Goal: Information Seeking & Learning: Learn about a topic

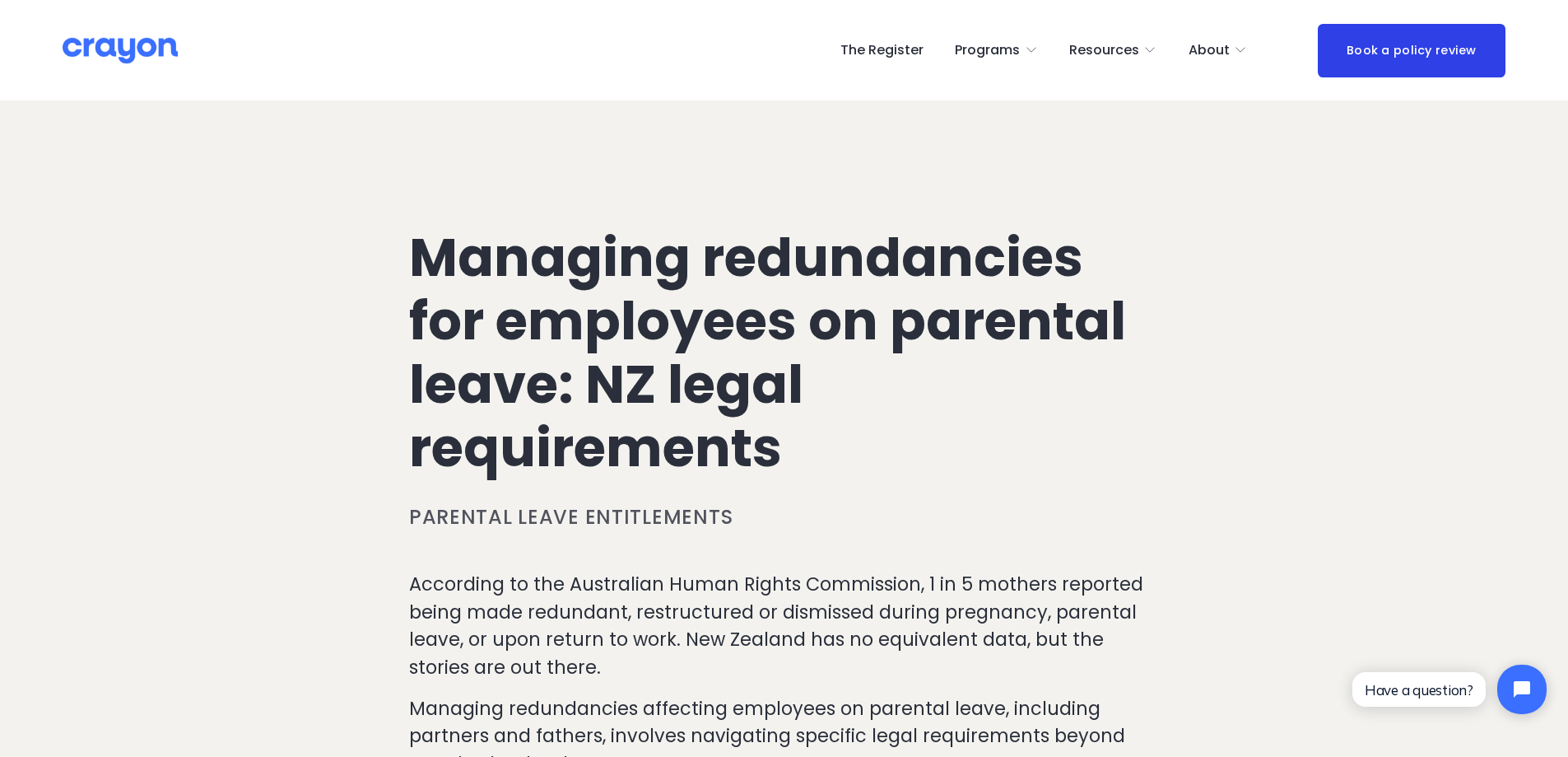
click at [0, 0] on span "Employer hub" at bounding box center [0, 0] width 0 height 0
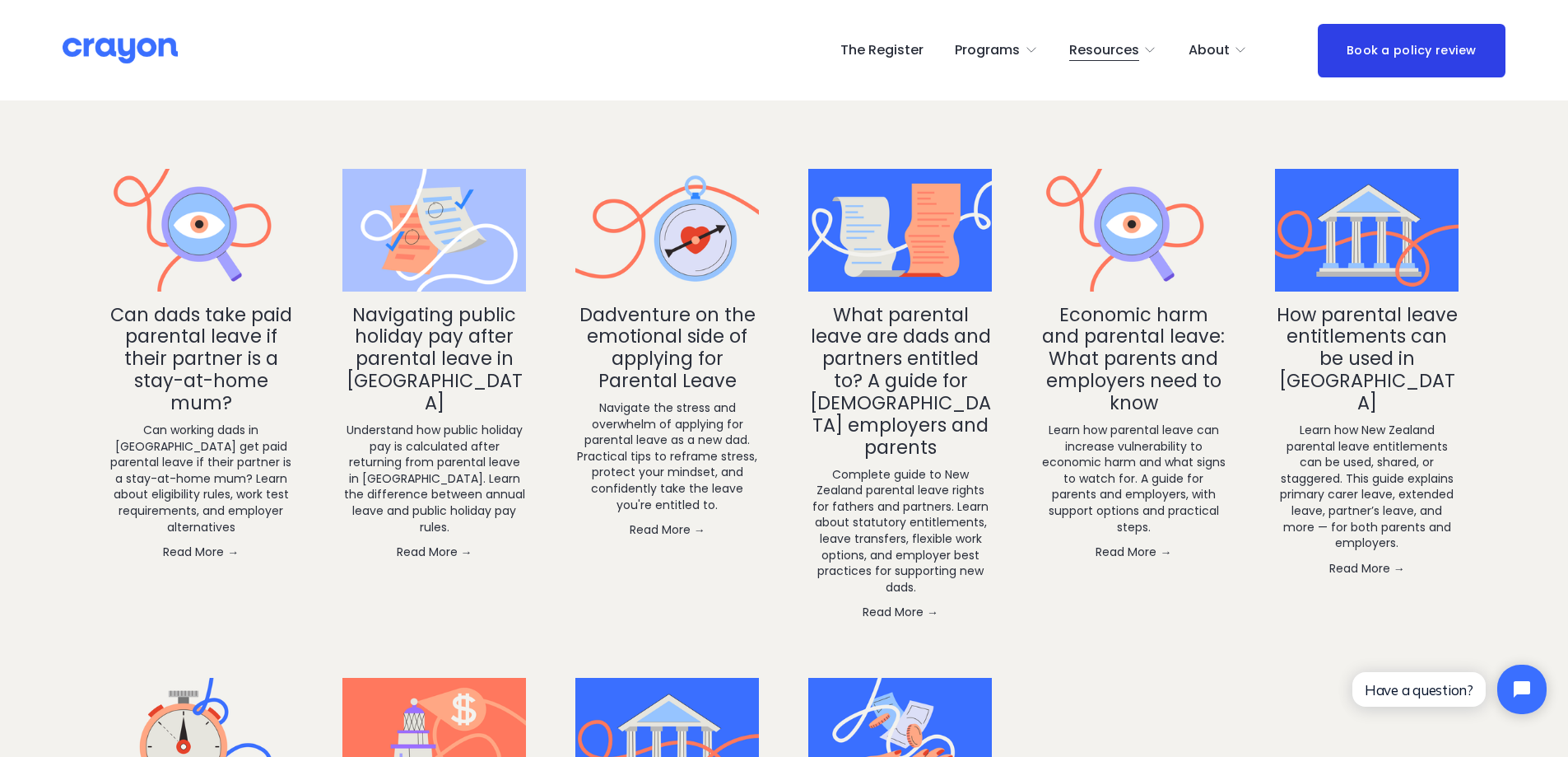
scroll to position [2680, 0]
click at [0, 0] on span "Parent Hub" at bounding box center [0, 0] width 0 height 0
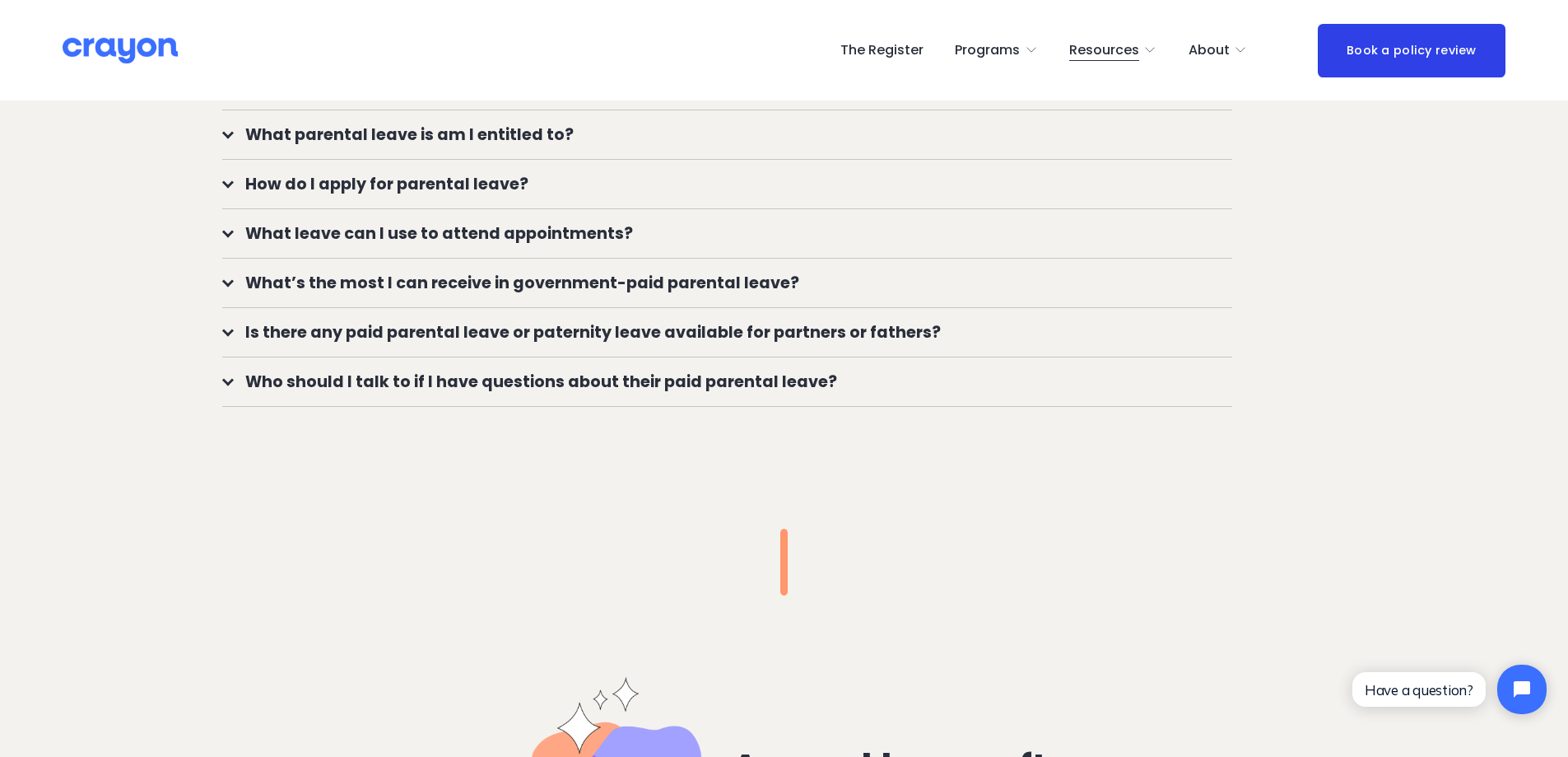
scroll to position [1594, 0]
click at [554, 389] on span "Who should I talk to if I have questions about their paid parental leave?" at bounding box center [733, 382] width 998 height 24
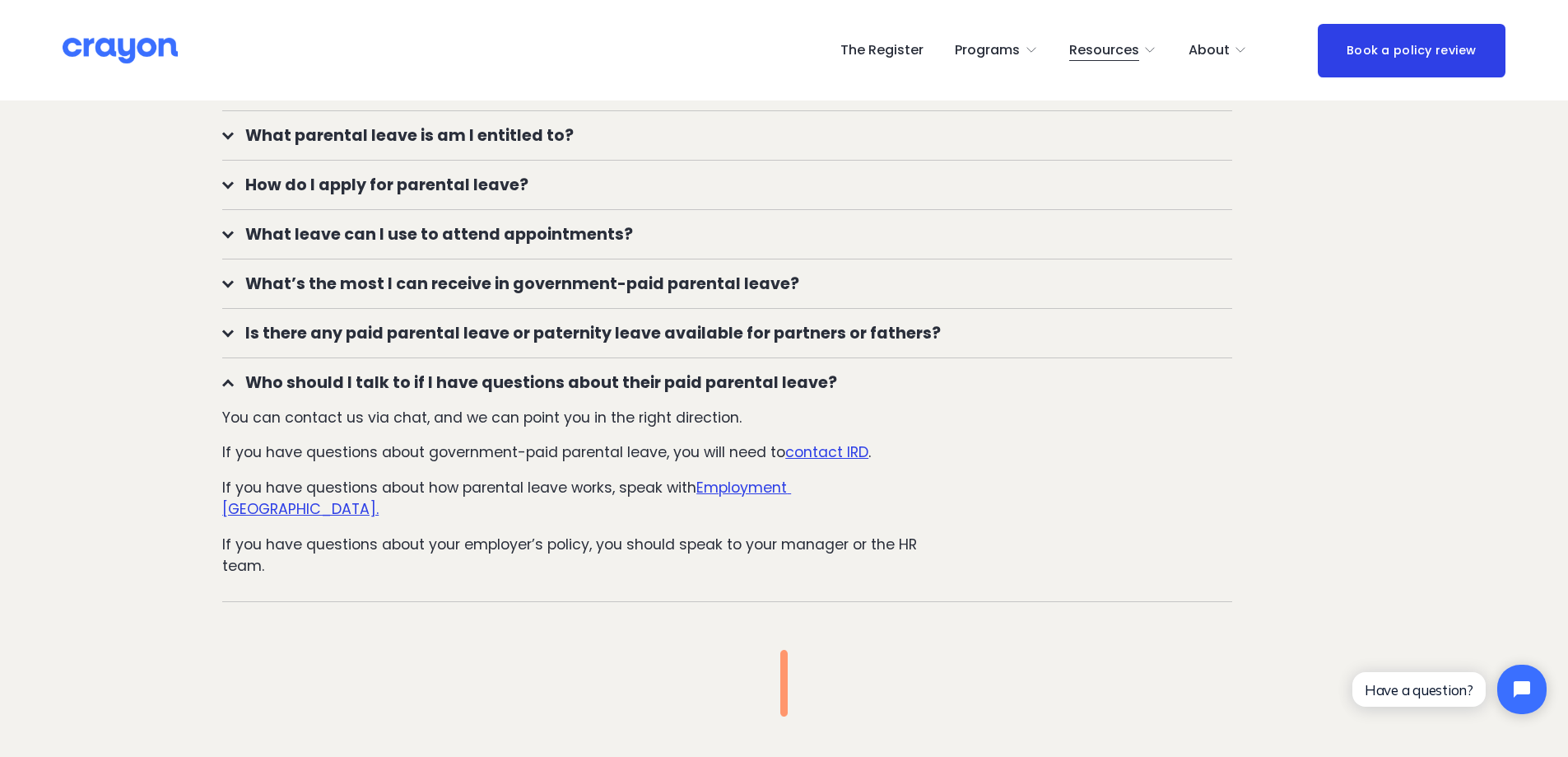
click at [402, 129] on span "What parental leave is am I entitled to?" at bounding box center [733, 136] width 998 height 24
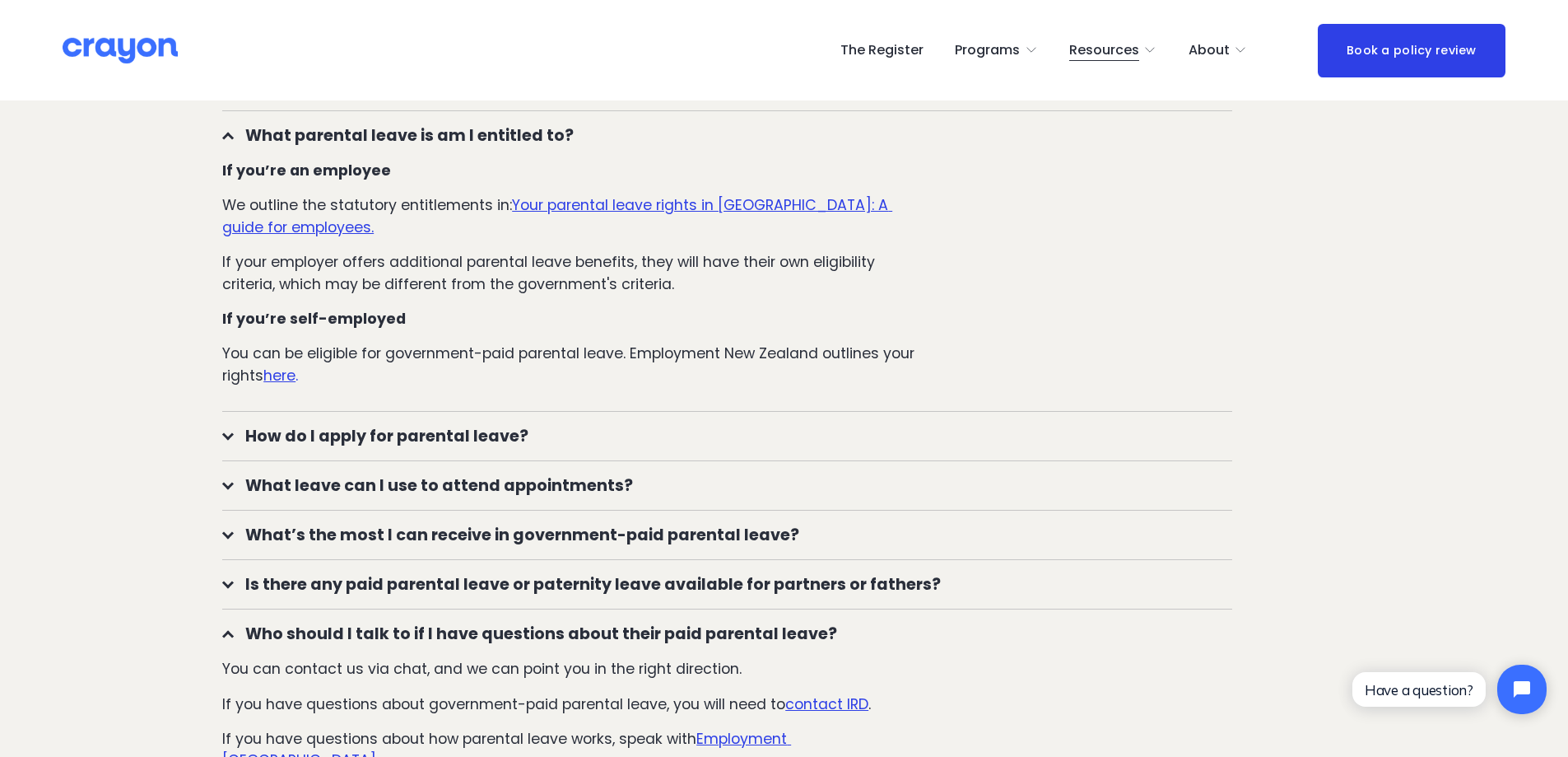
click at [372, 434] on span "How do I apply for parental leave?" at bounding box center [733, 436] width 998 height 24
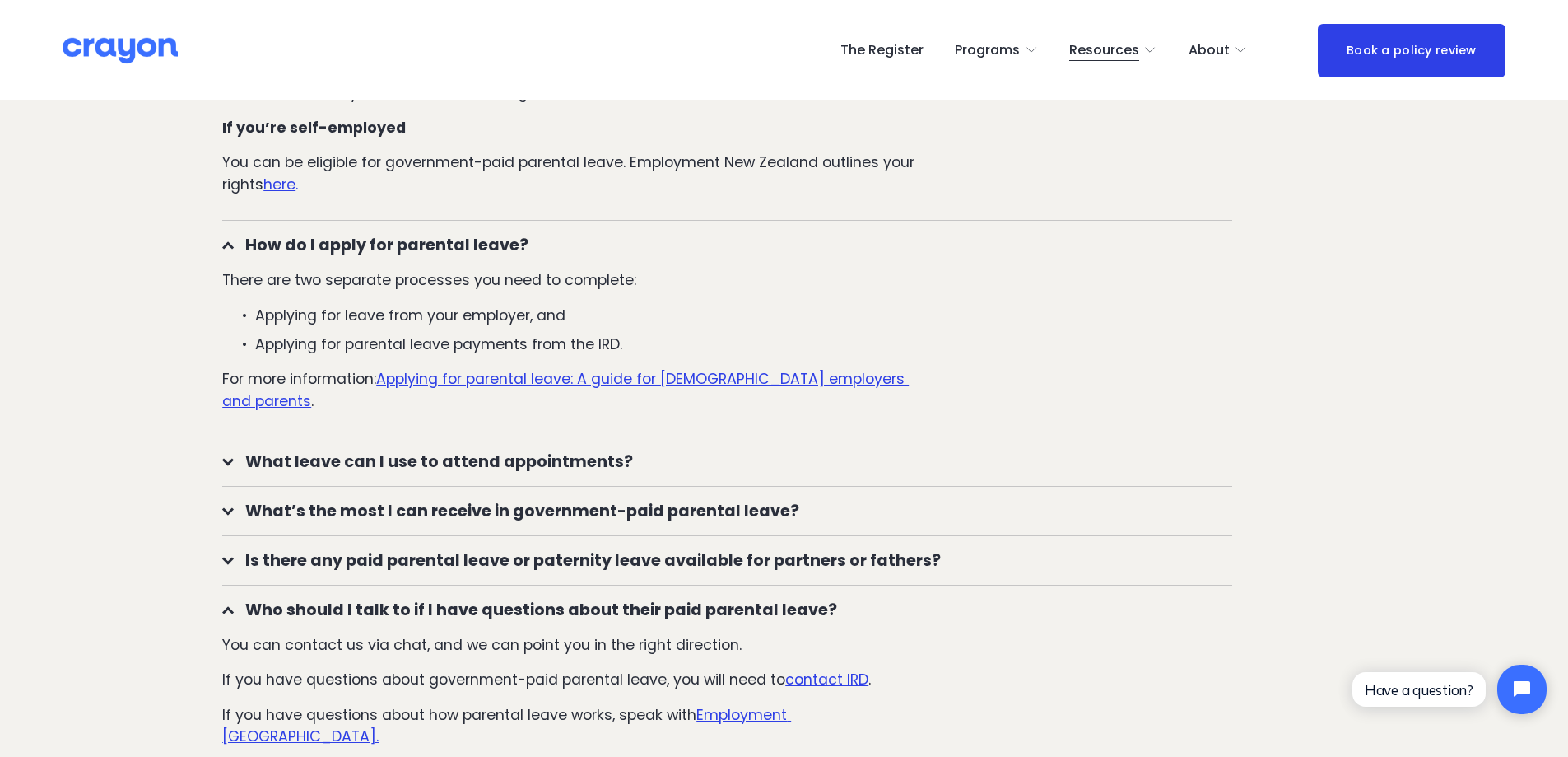
scroll to position [1924, 0]
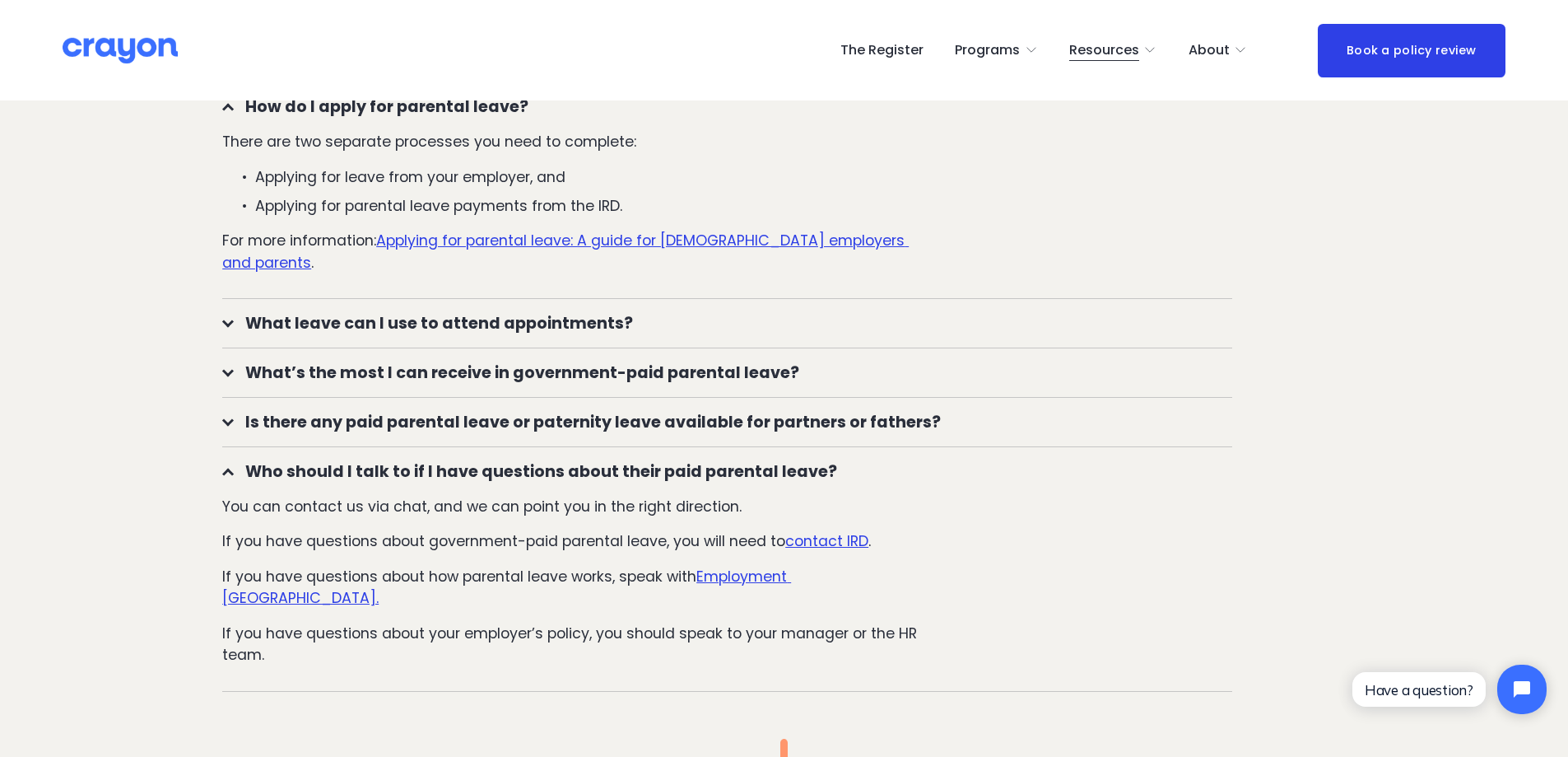
click at [391, 298] on button "What leave can I use to attend appointments?" at bounding box center [727, 323] width 1010 height 48
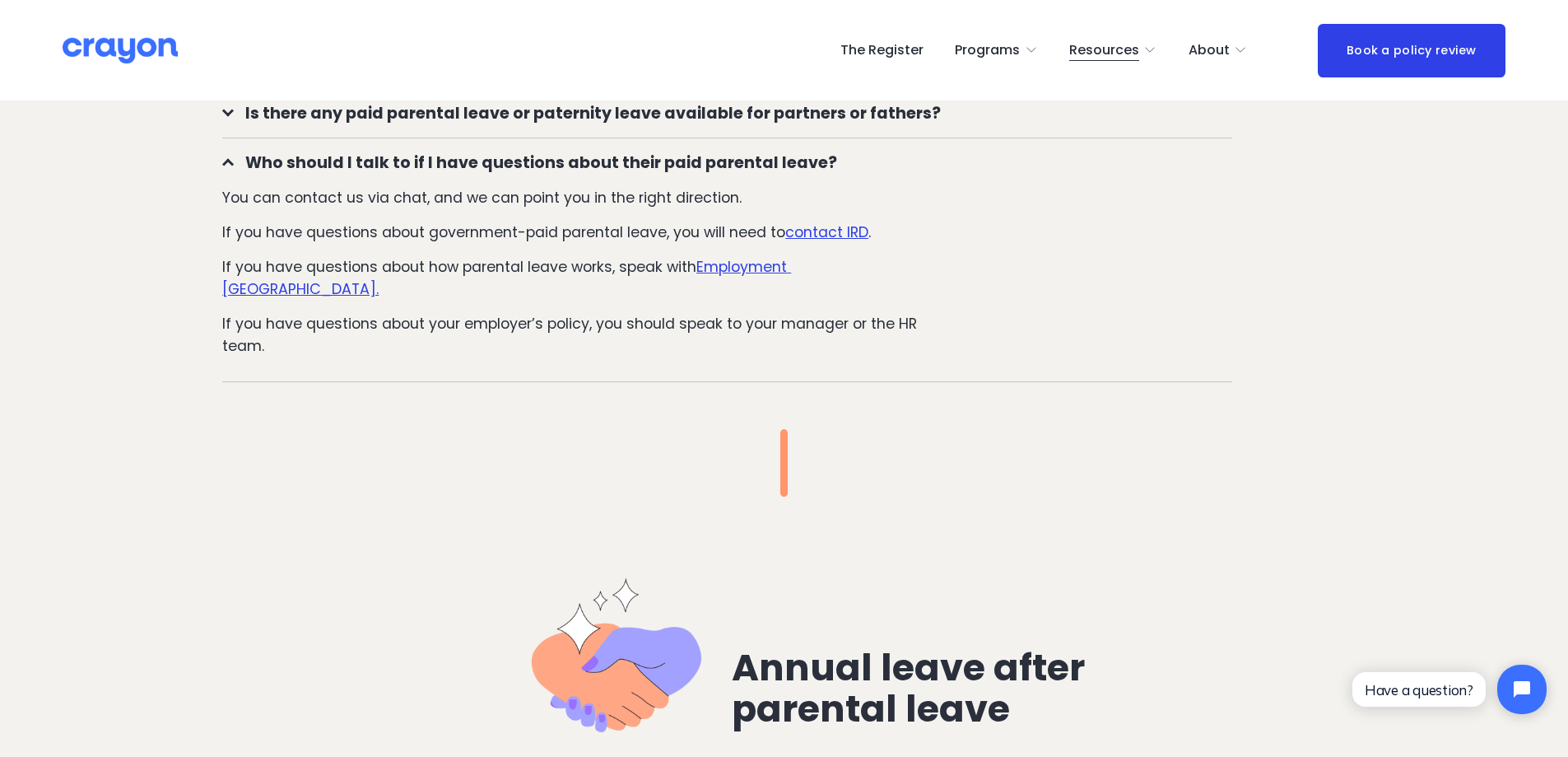
scroll to position [2418, 0]
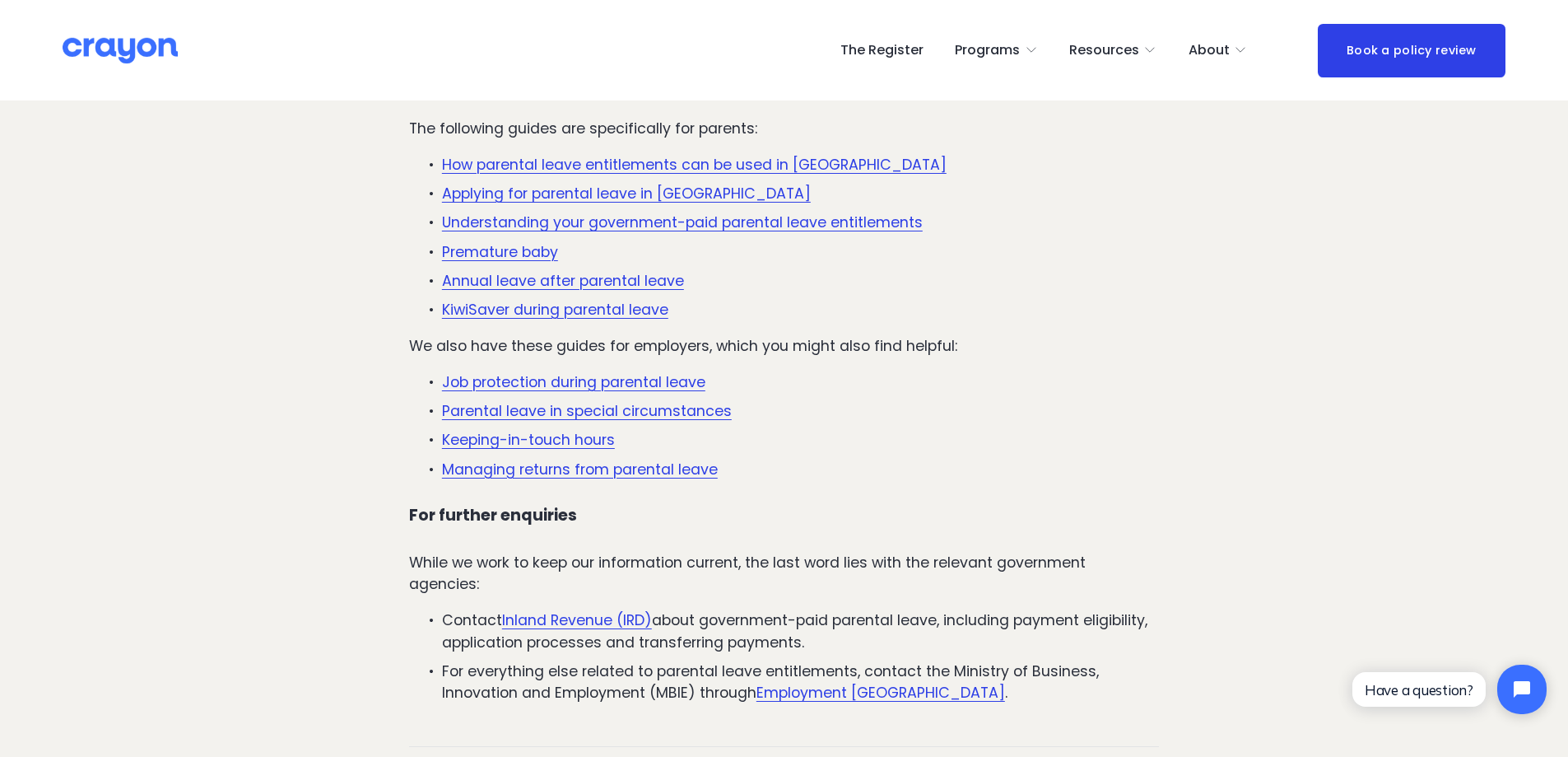
scroll to position [4199, 0]
